Goal: Transaction & Acquisition: Download file/media

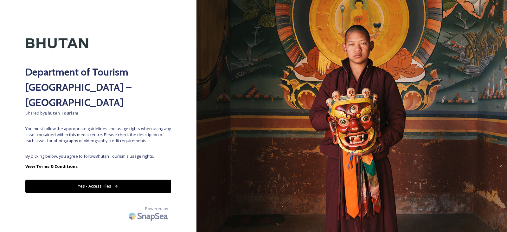
click at [105, 179] on button "Yes - Access Files" at bounding box center [98, 185] width 146 height 13
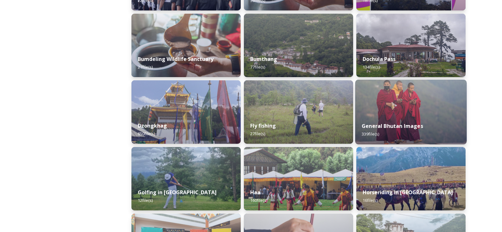
scroll to position [254, 0]
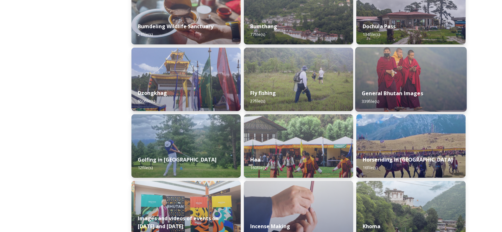
click at [402, 81] on img at bounding box center [412, 79] width 112 height 65
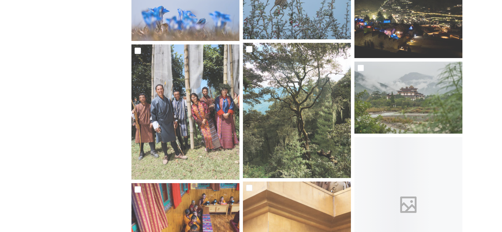
scroll to position [3360, 0]
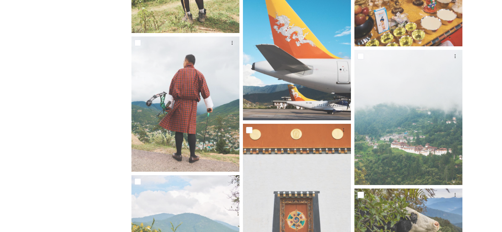
scroll to position [5198, 0]
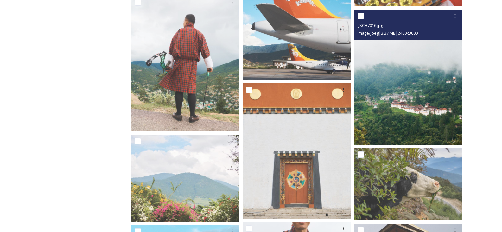
click at [418, 99] on img at bounding box center [409, 77] width 108 height 135
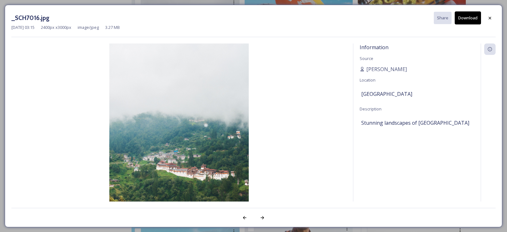
click at [471, 18] on button "Download" at bounding box center [468, 17] width 26 height 13
click at [491, 18] on icon at bounding box center [490, 17] width 3 height 3
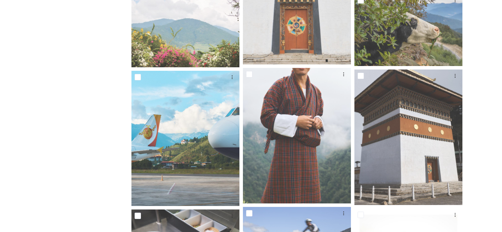
scroll to position [5261, 0]
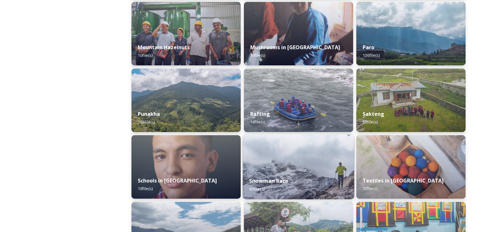
scroll to position [571, 0]
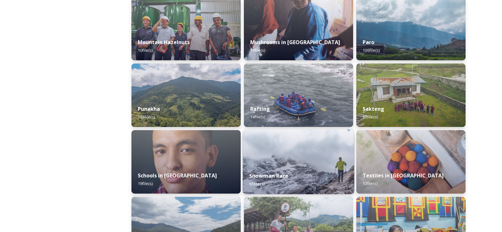
click at [287, 152] on img at bounding box center [299, 161] width 112 height 65
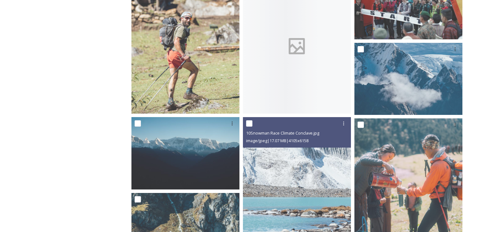
scroll to position [127, 0]
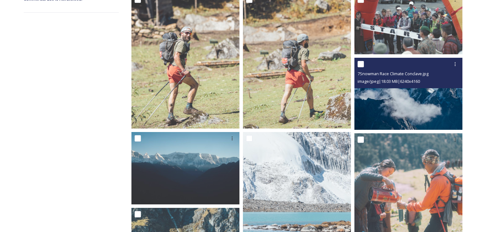
click at [422, 107] on img at bounding box center [409, 94] width 108 height 72
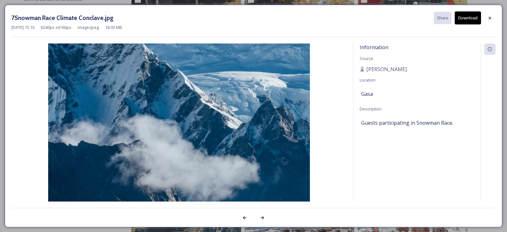
click at [472, 17] on button "Download" at bounding box center [468, 17] width 26 height 13
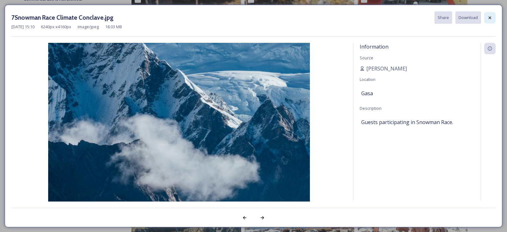
click at [494, 18] on div at bounding box center [489, 17] width 11 height 11
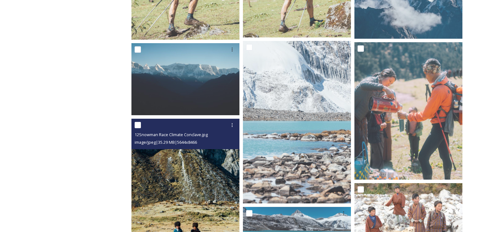
scroll to position [222, 0]
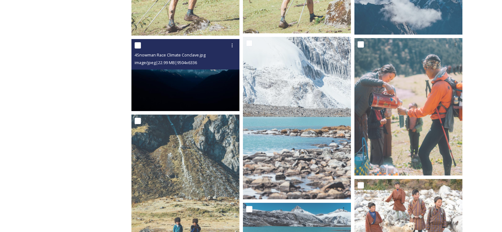
click at [202, 87] on img at bounding box center [186, 75] width 108 height 72
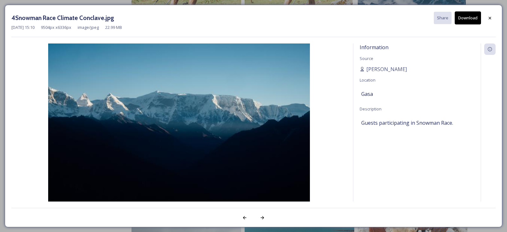
click at [467, 19] on button "Download" at bounding box center [468, 17] width 26 height 13
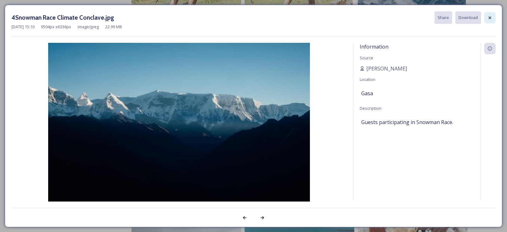
click at [489, 18] on icon at bounding box center [489, 17] width 5 height 5
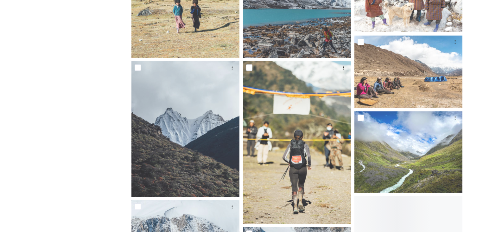
scroll to position [475, 0]
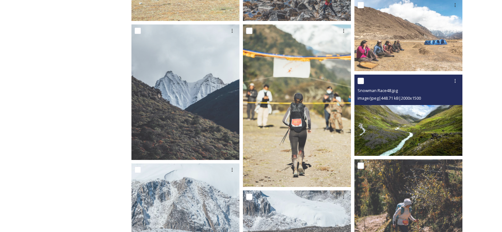
click at [428, 133] on img at bounding box center [409, 114] width 108 height 81
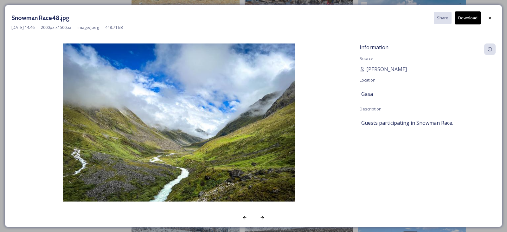
click at [475, 18] on button "Download" at bounding box center [468, 17] width 26 height 13
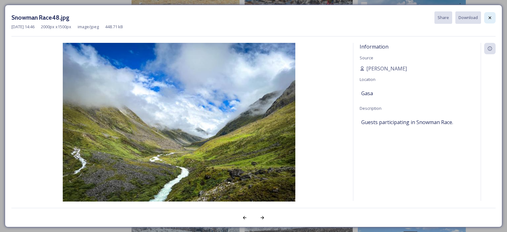
click at [490, 20] on icon at bounding box center [489, 17] width 5 height 5
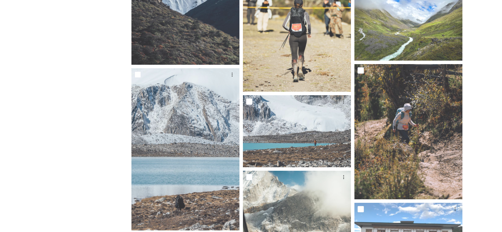
scroll to position [602, 0]
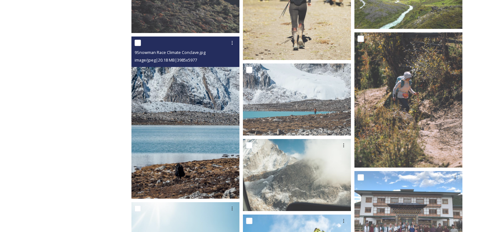
click at [191, 113] on img at bounding box center [186, 117] width 108 height 162
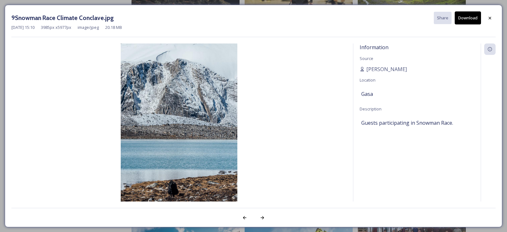
click at [474, 15] on button "Download" at bounding box center [468, 17] width 26 height 13
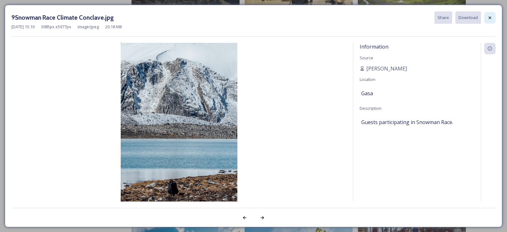
click at [492, 19] on icon at bounding box center [489, 17] width 5 height 5
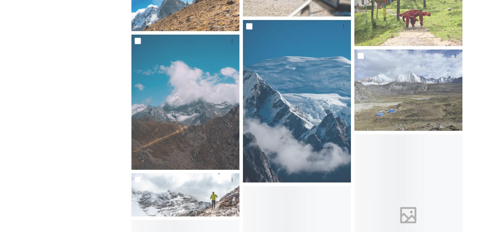
scroll to position [1014, 0]
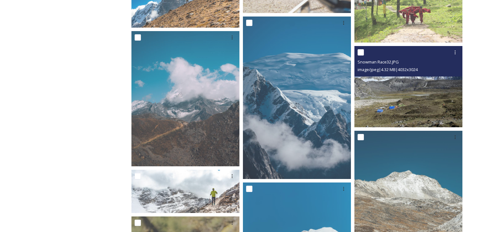
click at [410, 106] on img at bounding box center [409, 86] width 108 height 81
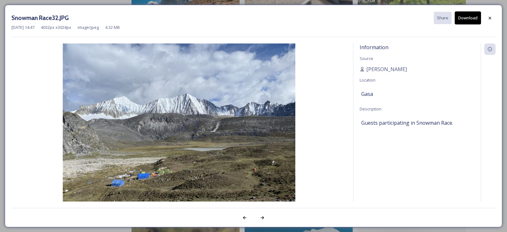
click at [471, 20] on button "Download" at bounding box center [468, 17] width 26 height 13
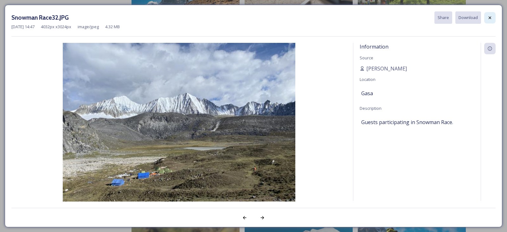
click at [488, 14] on div at bounding box center [489, 17] width 11 height 11
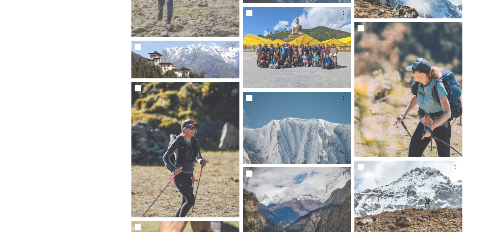
scroll to position [1395, 0]
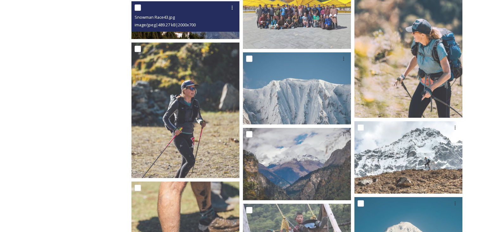
click at [181, 30] on div "Snowman Race43.jpg image/jpeg | 489.27 kB | 2000 x 700" at bounding box center [186, 16] width 108 height 30
click at [186, 34] on img at bounding box center [186, 20] width 108 height 38
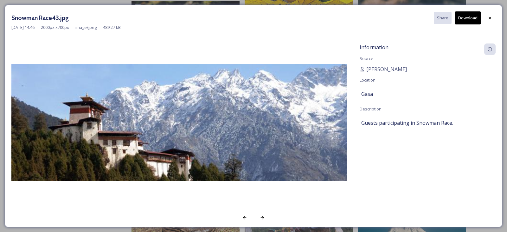
click at [465, 17] on button "Download" at bounding box center [468, 17] width 26 height 13
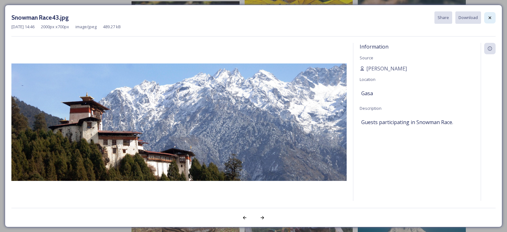
click at [491, 17] on icon at bounding box center [490, 17] width 3 height 3
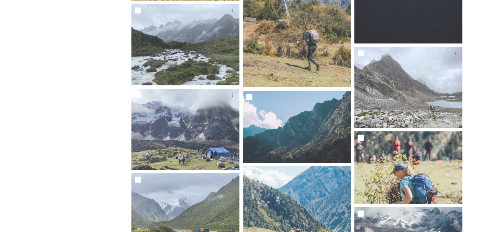
scroll to position [1680, 0]
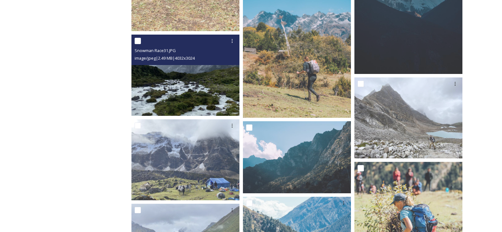
click at [182, 75] on img at bounding box center [186, 75] width 108 height 81
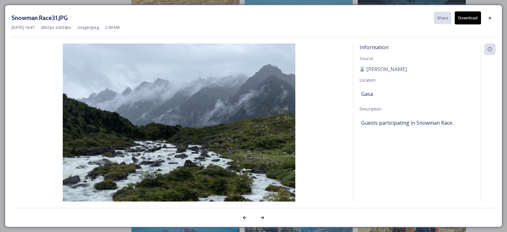
click at [460, 18] on button "Download" at bounding box center [468, 17] width 26 height 13
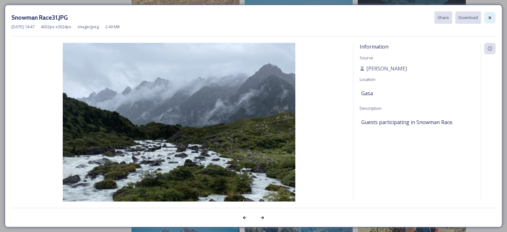
click at [494, 16] on div at bounding box center [489, 17] width 11 height 11
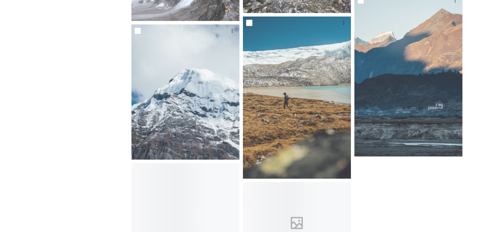
scroll to position [2092, 0]
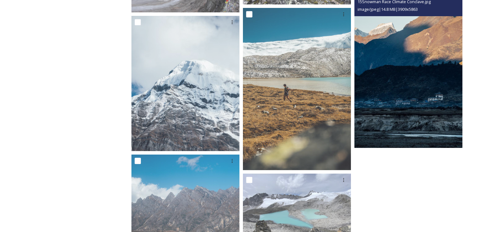
click at [397, 98] on img at bounding box center [409, 66] width 108 height 162
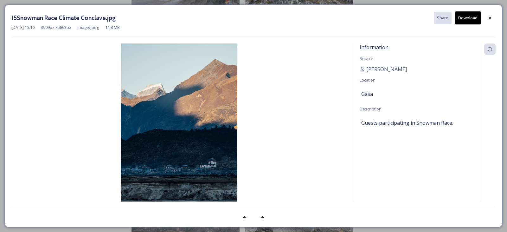
click at [465, 13] on button "Download" at bounding box center [468, 17] width 26 height 13
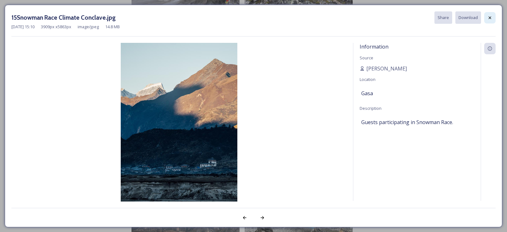
click at [491, 20] on icon at bounding box center [489, 17] width 5 height 5
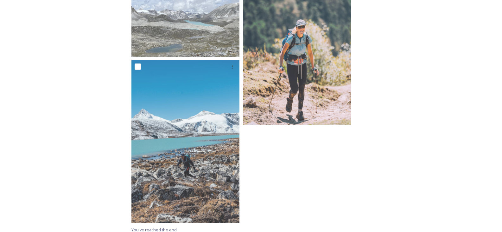
scroll to position [2441, 0]
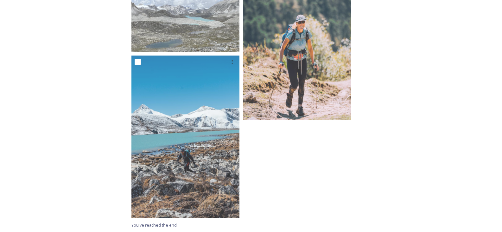
drag, startPoint x: 59, startPoint y: 144, endPoint x: 68, endPoint y: 144, distance: 8.6
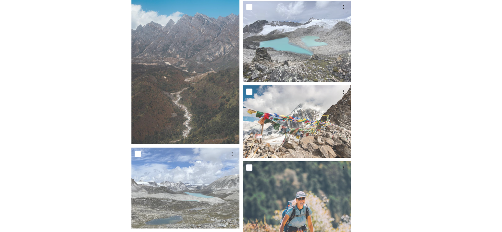
scroll to position [2187, 0]
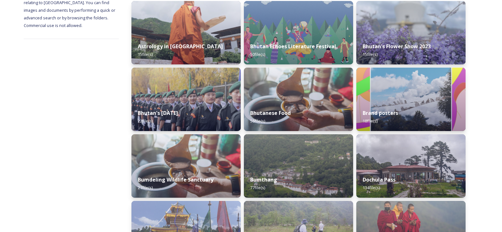
scroll to position [95, 0]
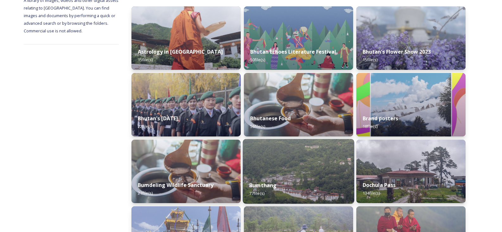
click at [293, 167] on img at bounding box center [299, 171] width 112 height 65
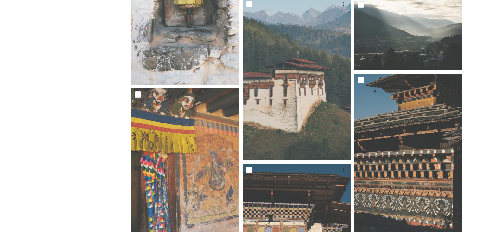
scroll to position [729, 0]
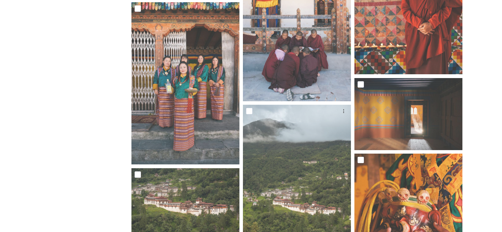
scroll to position [2821, 0]
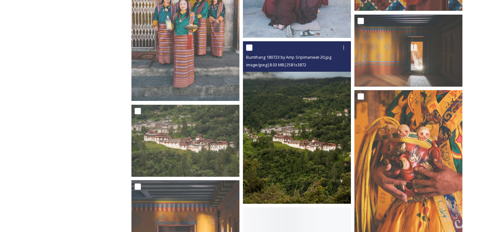
click at [293, 132] on img at bounding box center [297, 122] width 108 height 162
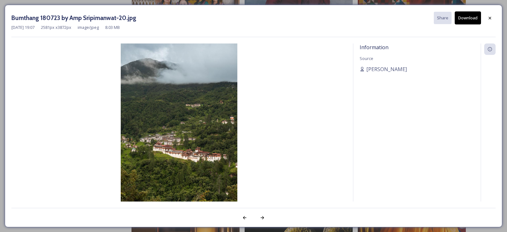
click at [467, 21] on button "Download" at bounding box center [468, 17] width 26 height 13
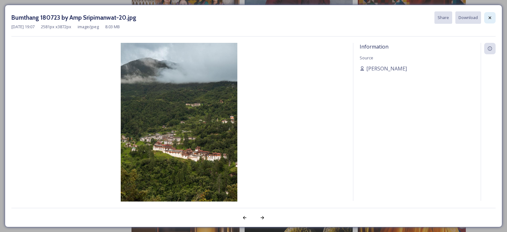
click at [489, 21] on div at bounding box center [489, 17] width 11 height 11
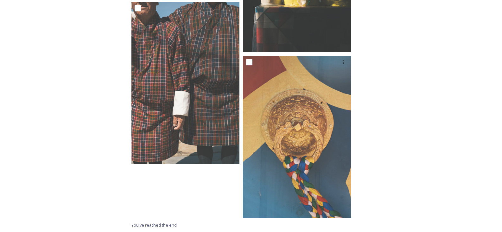
scroll to position [3208, 0]
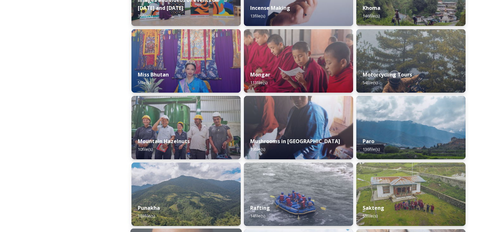
scroll to position [507, 0]
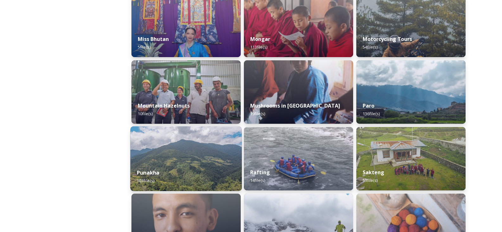
click at [189, 171] on div "Punakha 103 file(s)" at bounding box center [187, 176] width 112 height 29
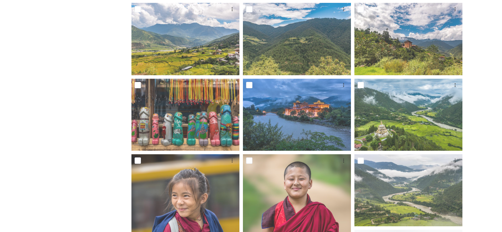
scroll to position [380, 0]
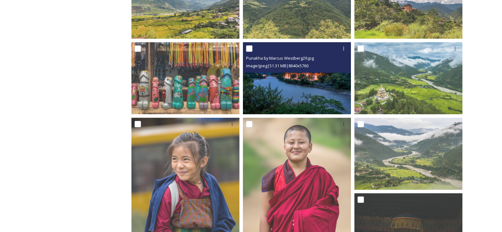
click at [310, 94] on img at bounding box center [297, 78] width 108 height 72
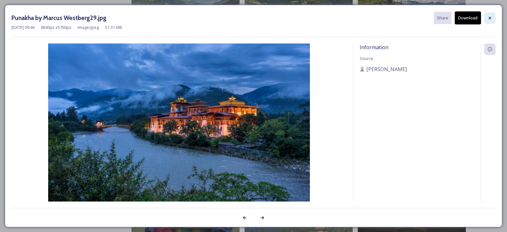
click at [490, 18] on icon at bounding box center [489, 18] width 5 height 5
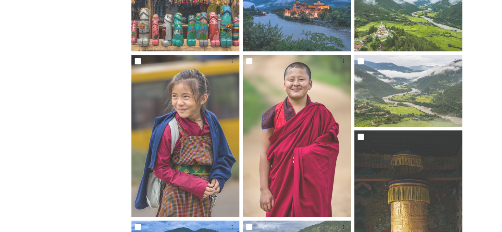
scroll to position [444, 0]
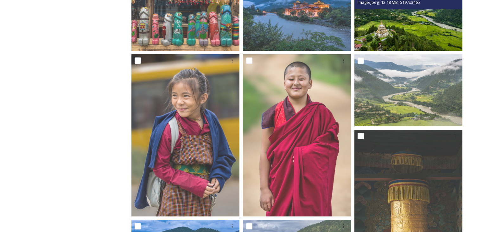
click at [394, 35] on img at bounding box center [409, 14] width 108 height 72
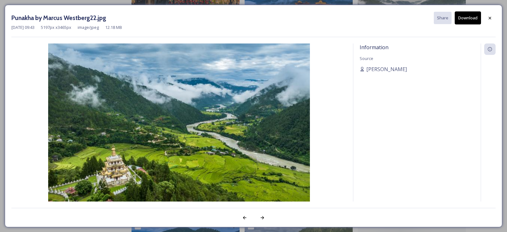
click at [468, 15] on button "Download" at bounding box center [468, 17] width 26 height 13
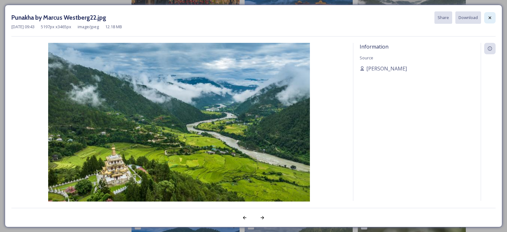
click at [487, 16] on div at bounding box center [489, 17] width 11 height 11
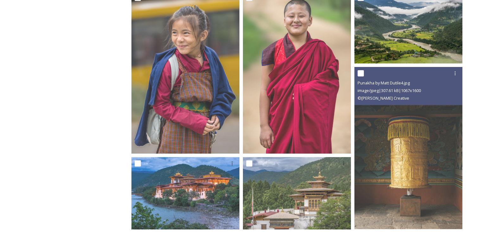
scroll to position [507, 0]
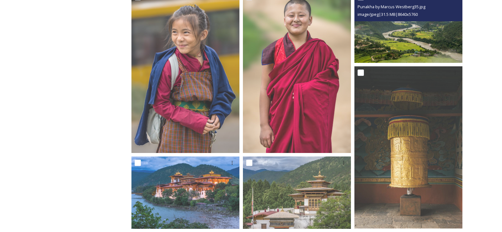
click at [417, 43] on img at bounding box center [409, 27] width 108 height 72
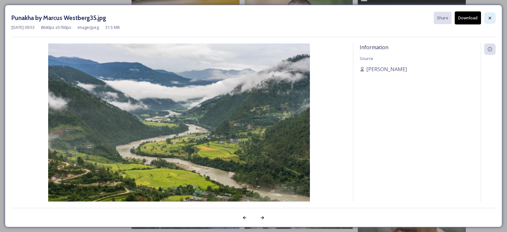
click at [491, 18] on icon at bounding box center [489, 18] width 5 height 5
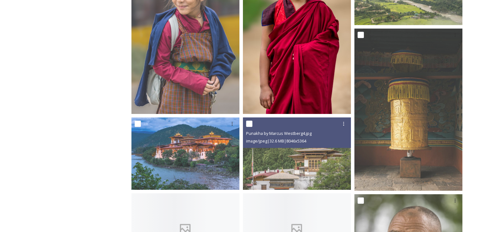
scroll to position [602, 0]
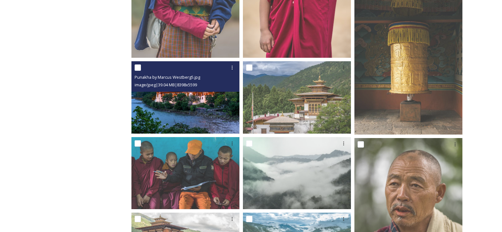
click at [186, 100] on img at bounding box center [186, 97] width 108 height 72
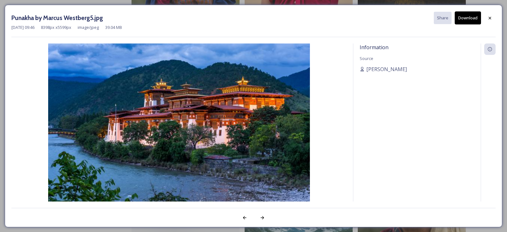
click at [473, 19] on button "Download" at bounding box center [468, 17] width 26 height 13
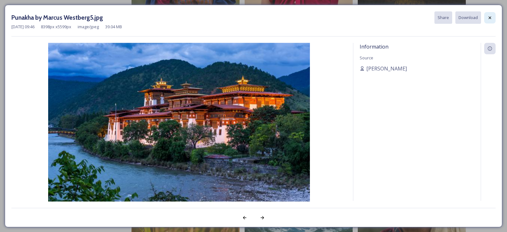
click at [486, 17] on div at bounding box center [489, 17] width 11 height 11
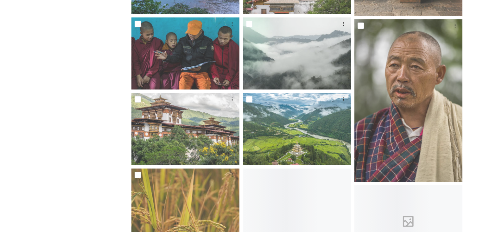
scroll to position [729, 0]
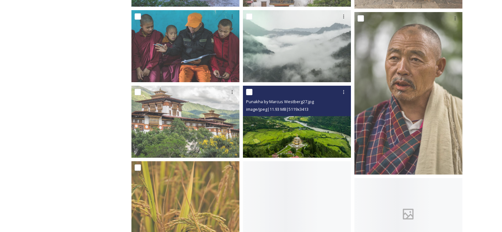
click at [244, 136] on img at bounding box center [297, 122] width 108 height 72
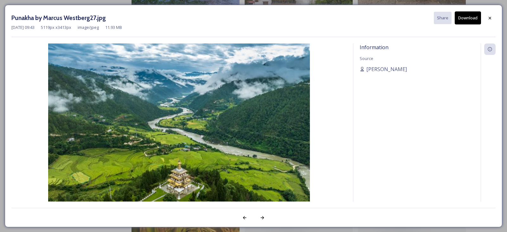
click at [468, 19] on button "Download" at bounding box center [468, 17] width 26 height 13
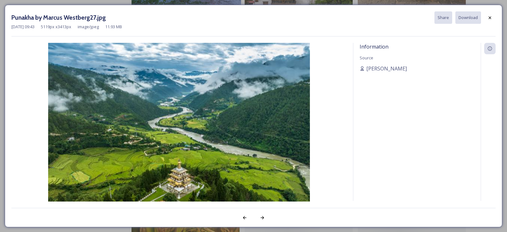
click at [499, 16] on div "Punakha by Marcus Westberg27.jpg Share Download [DATE] 09:43 5119 px x 3413 px …" at bounding box center [254, 116] width 498 height 222
click at [488, 19] on icon at bounding box center [489, 17] width 5 height 5
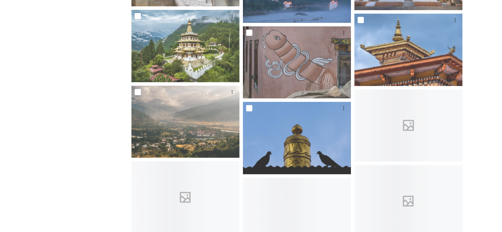
scroll to position [2282, 0]
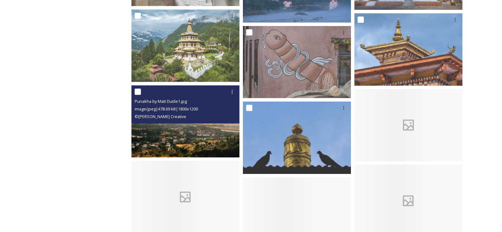
click at [214, 140] on img at bounding box center [186, 121] width 108 height 72
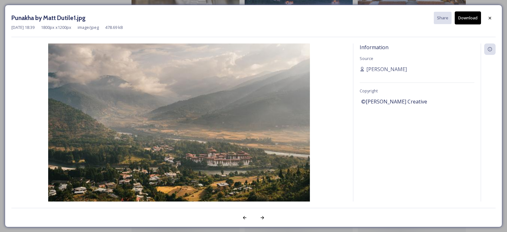
click at [470, 17] on button "Download" at bounding box center [468, 17] width 26 height 13
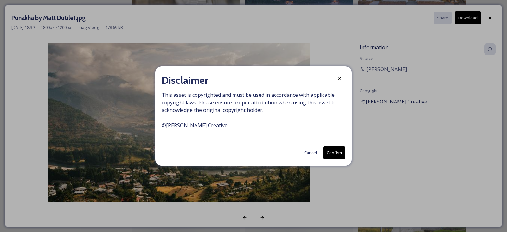
click at [340, 151] on button "Confirm" at bounding box center [334, 152] width 22 height 13
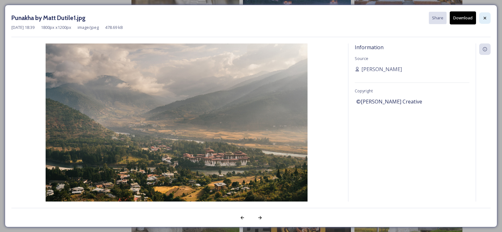
click at [486, 18] on icon at bounding box center [485, 18] width 5 height 5
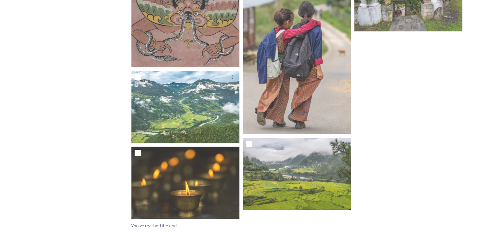
scroll to position [3107, 0]
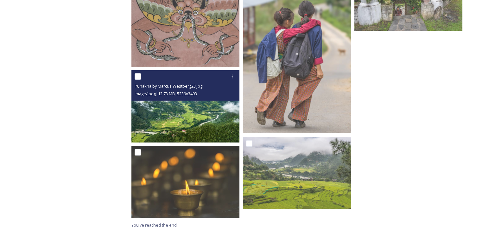
click at [180, 106] on img at bounding box center [186, 106] width 108 height 72
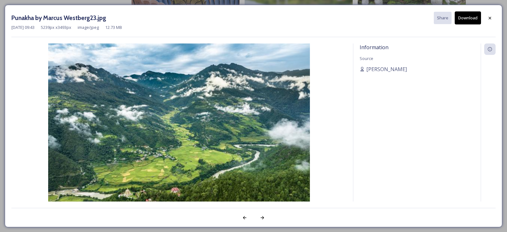
click at [466, 22] on button "Download" at bounding box center [468, 17] width 26 height 13
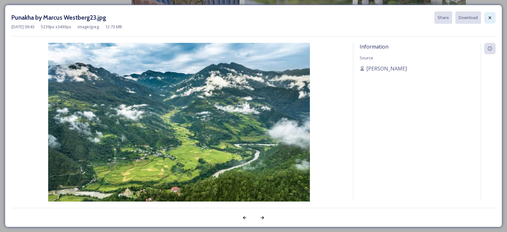
click at [493, 17] on div at bounding box center [489, 17] width 11 height 11
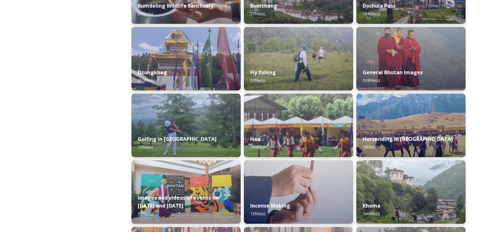
scroll to position [285, 0]
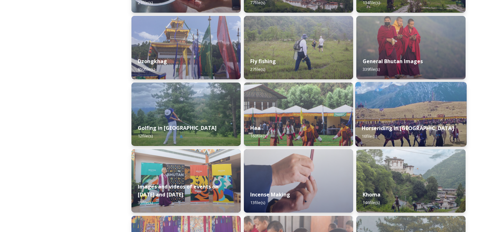
click at [381, 111] on img at bounding box center [412, 114] width 112 height 65
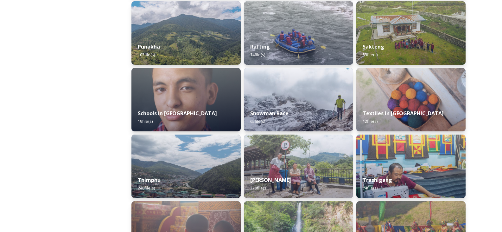
scroll to position [634, 0]
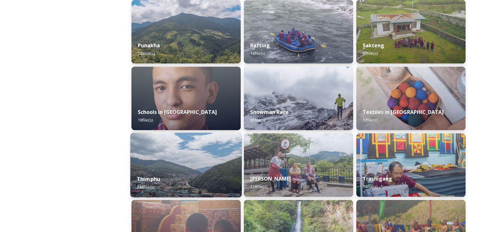
click at [202, 163] on img at bounding box center [187, 164] width 112 height 65
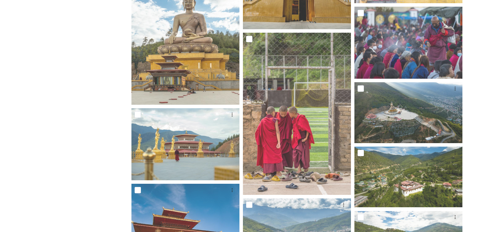
scroll to position [254, 0]
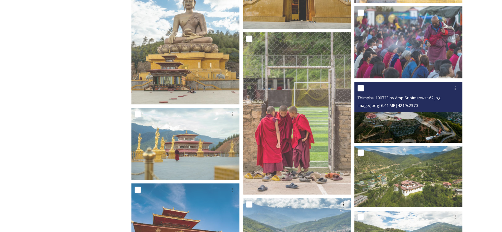
click at [421, 126] on img at bounding box center [409, 112] width 108 height 61
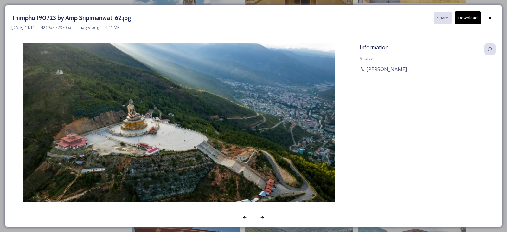
click at [473, 16] on button "Download" at bounding box center [468, 17] width 26 height 13
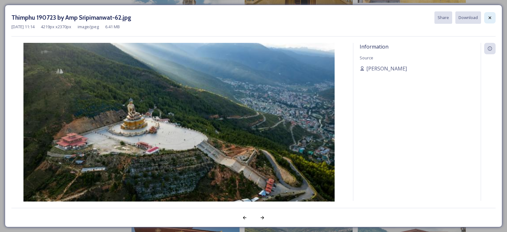
click at [487, 18] on div at bounding box center [489, 17] width 11 height 11
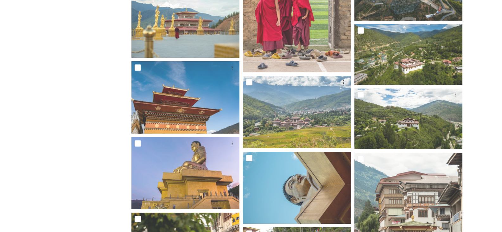
scroll to position [412, 0]
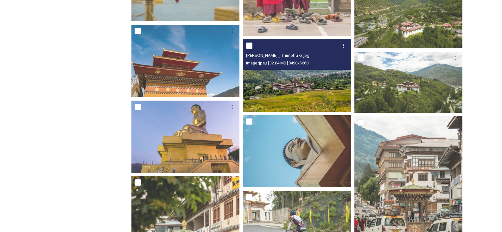
click at [293, 91] on img at bounding box center [297, 75] width 108 height 72
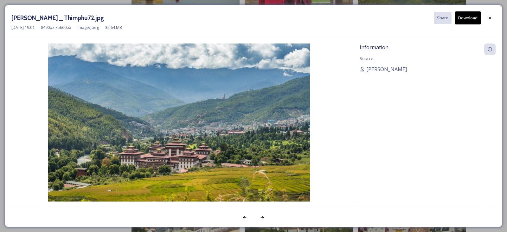
click at [471, 16] on button "Download" at bounding box center [468, 17] width 26 height 13
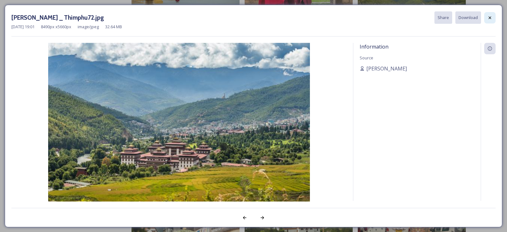
click at [489, 18] on icon at bounding box center [489, 17] width 5 height 5
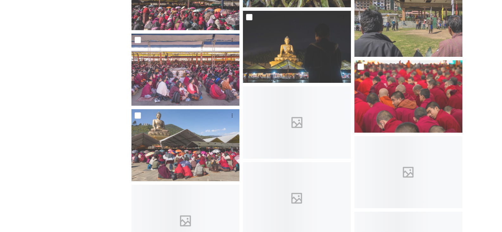
scroll to position [2567, 0]
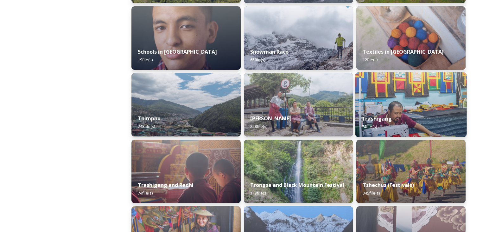
scroll to position [761, 0]
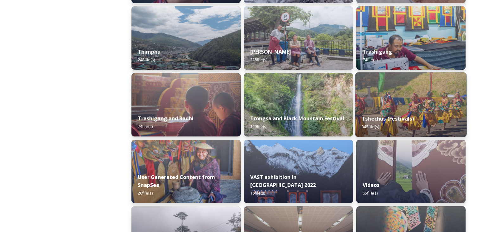
click at [397, 106] on img at bounding box center [412, 104] width 112 height 65
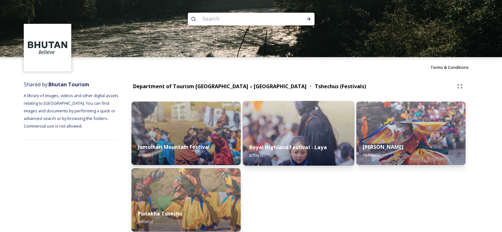
click at [288, 129] on img at bounding box center [299, 133] width 112 height 65
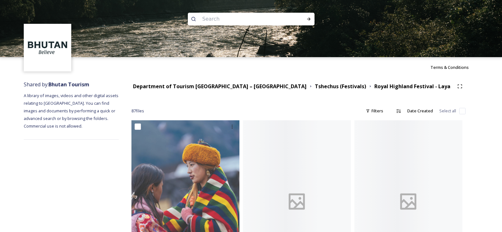
scroll to position [127, 0]
